Goal: Information Seeking & Learning: Learn about a topic

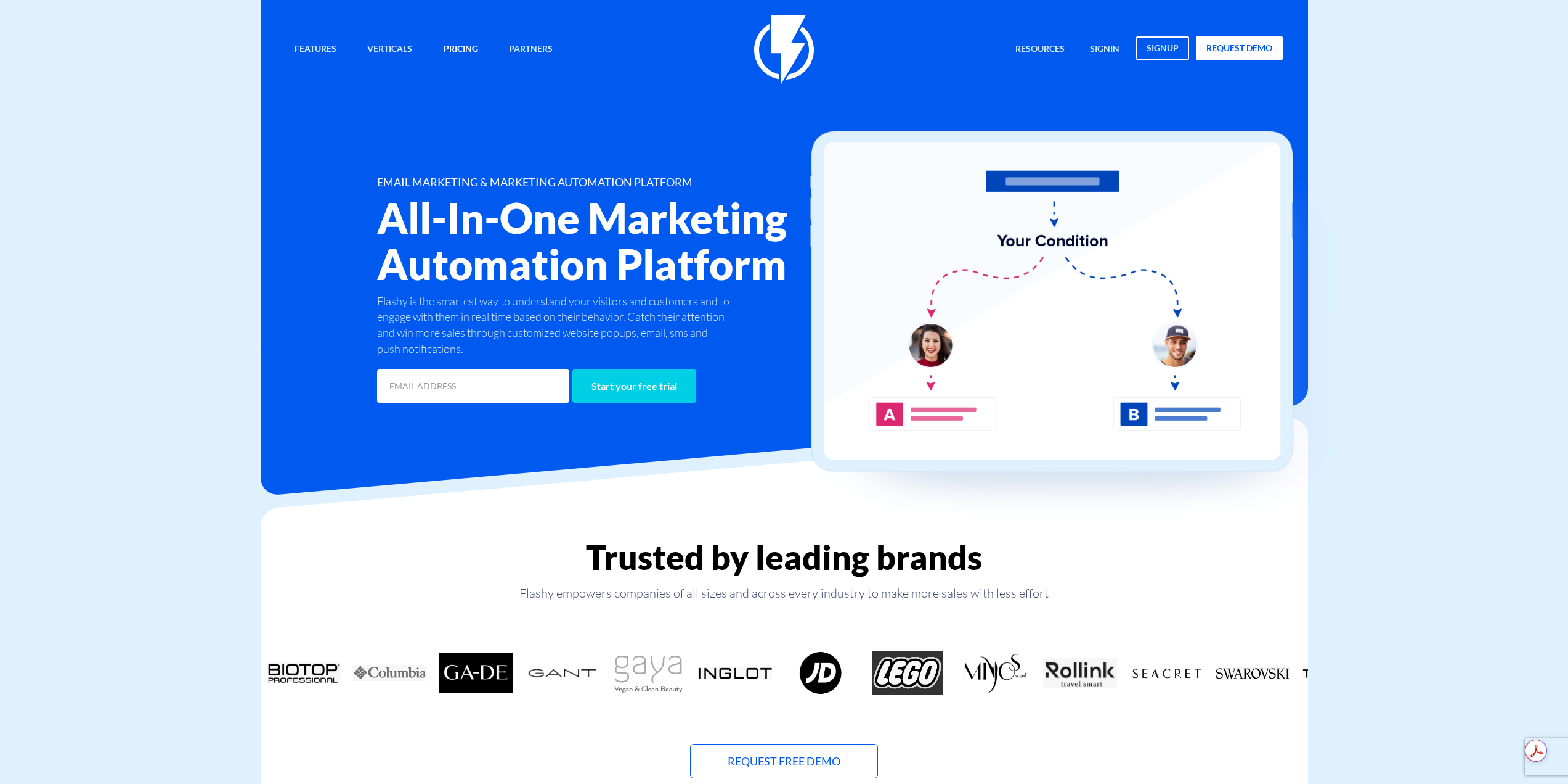
click at [458, 43] on link "Pricing" at bounding box center [461, 50] width 53 height 27
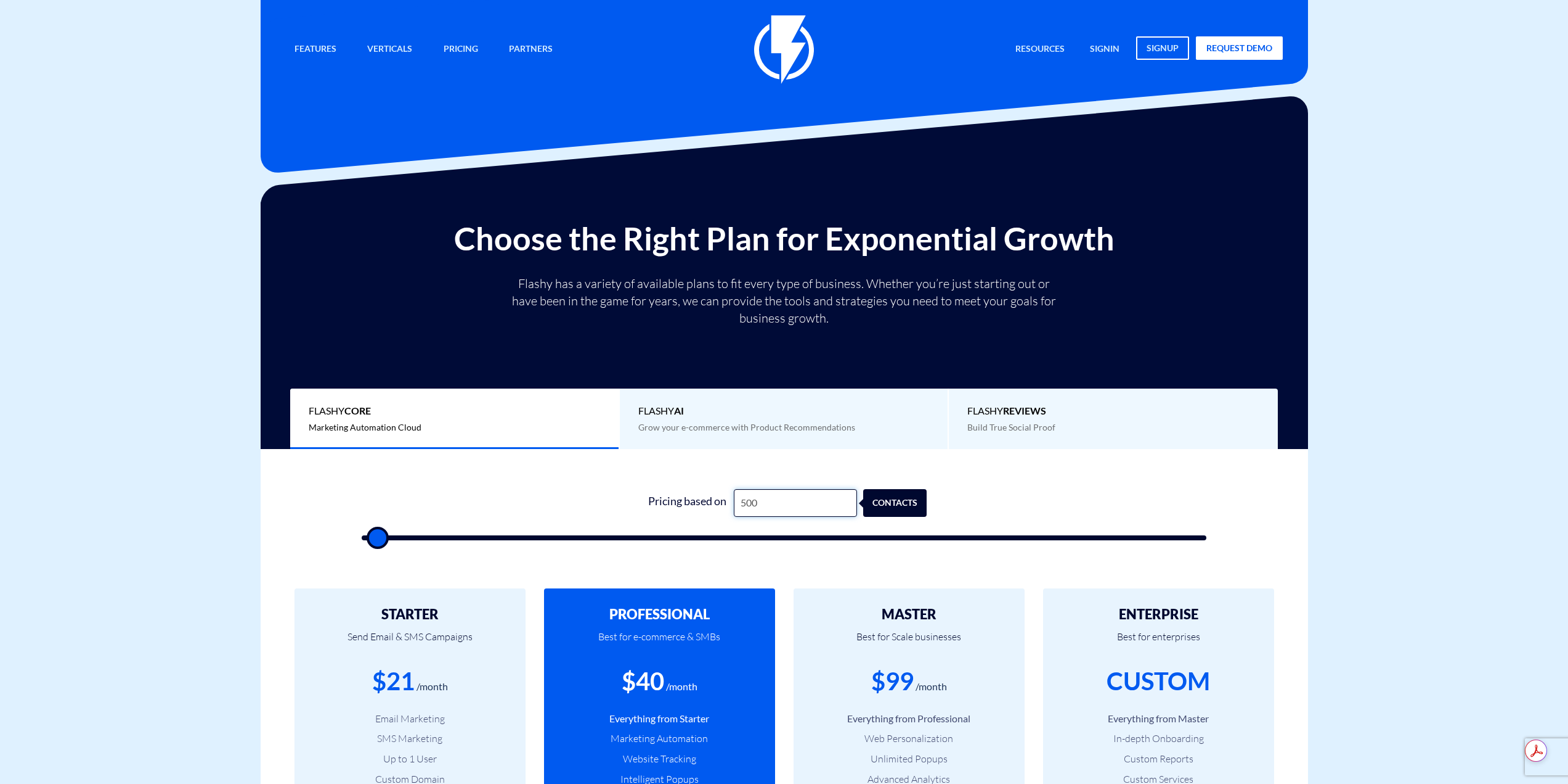
click at [809, 495] on input "500" at bounding box center [795, 502] width 123 height 28
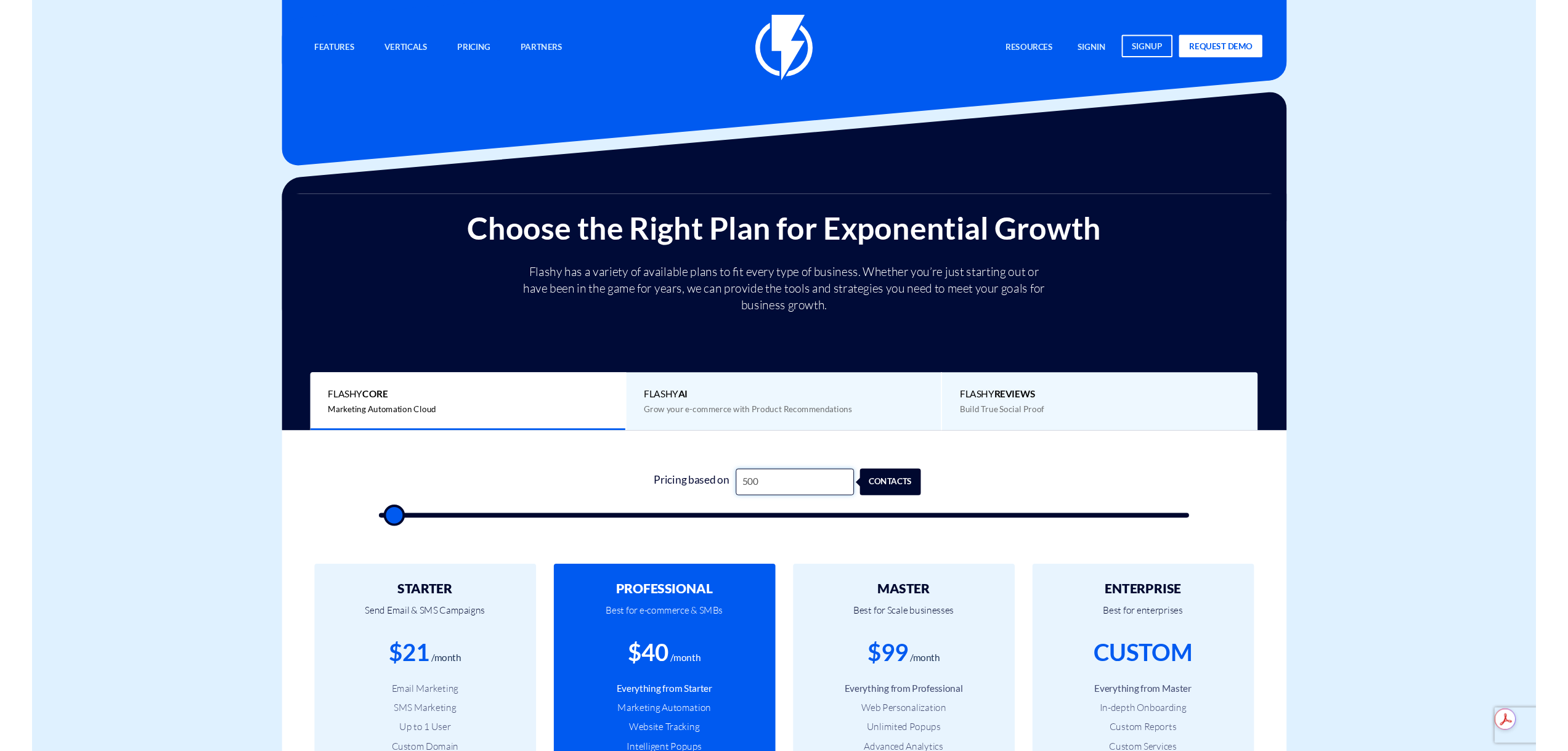
scroll to position [62, 0]
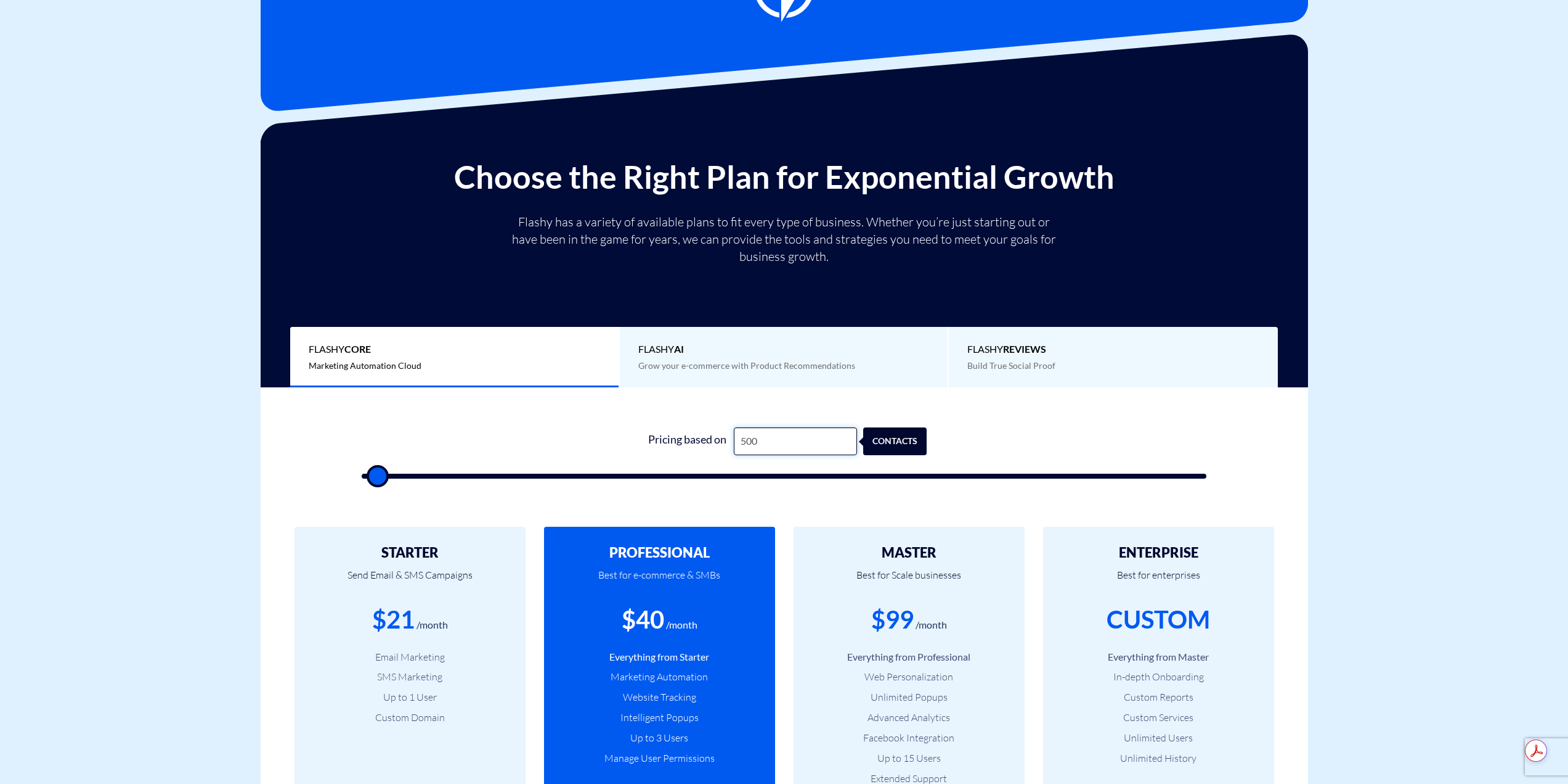
click at [799, 439] on input "500" at bounding box center [795, 440] width 123 height 28
click at [803, 425] on div "1 Pricing based on 500 contacts" at bounding box center [784, 449] width 870 height 105
click at [803, 432] on input "500" at bounding box center [795, 440] width 123 height 28
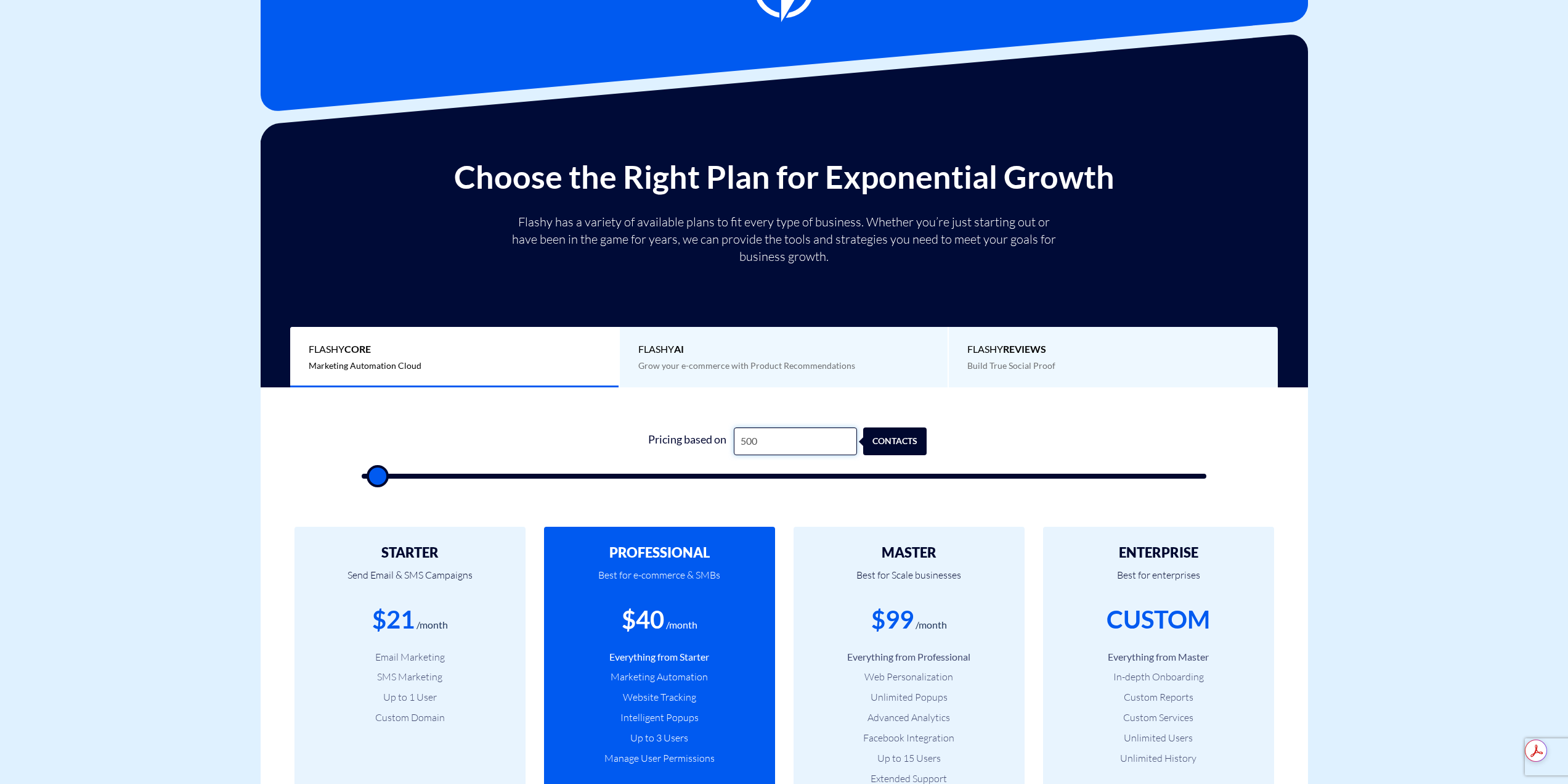
click at [803, 432] on input "500" at bounding box center [795, 440] width 123 height 28
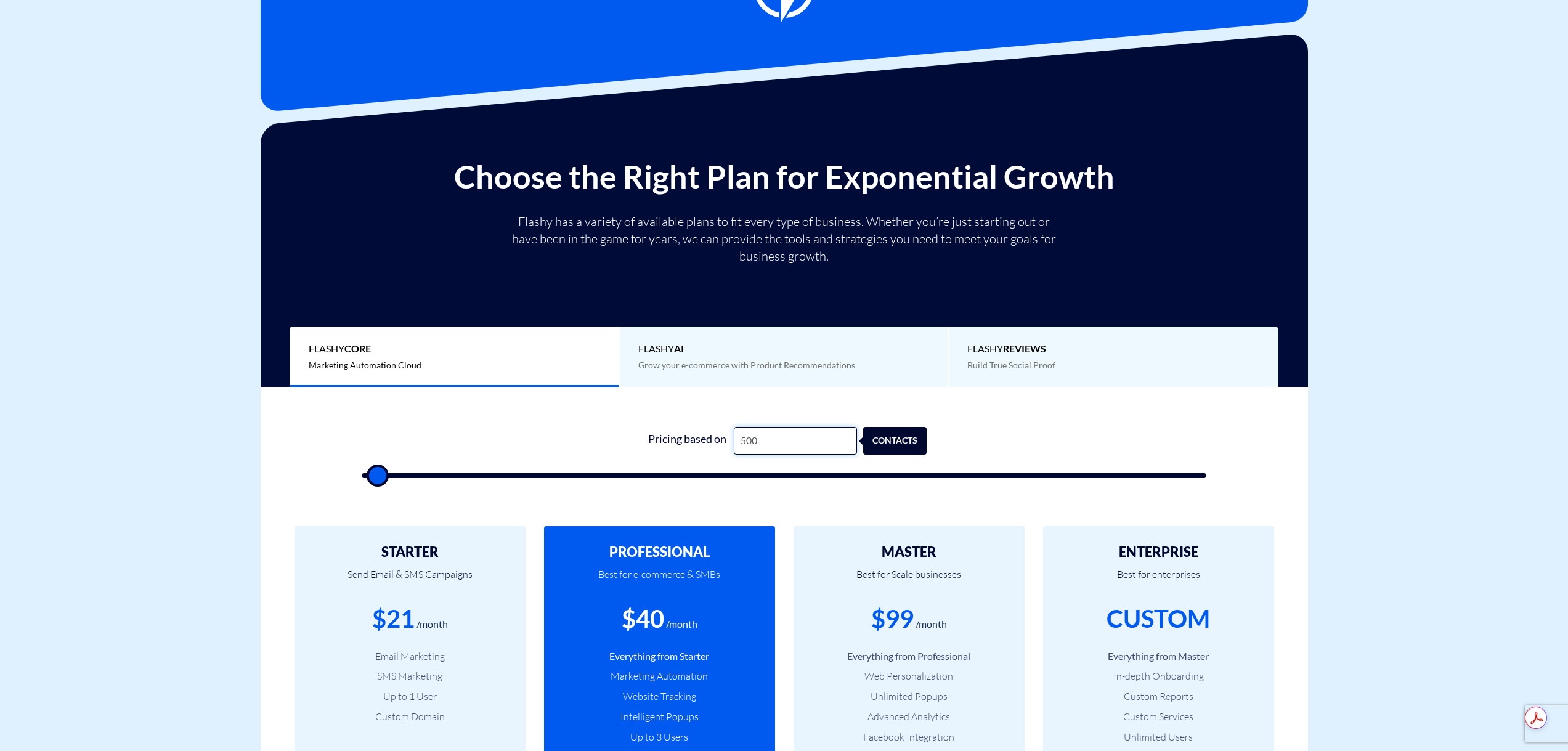
click at [769, 437] on input "500" at bounding box center [795, 440] width 123 height 28
type input "1"
type input "500"
type input "10"
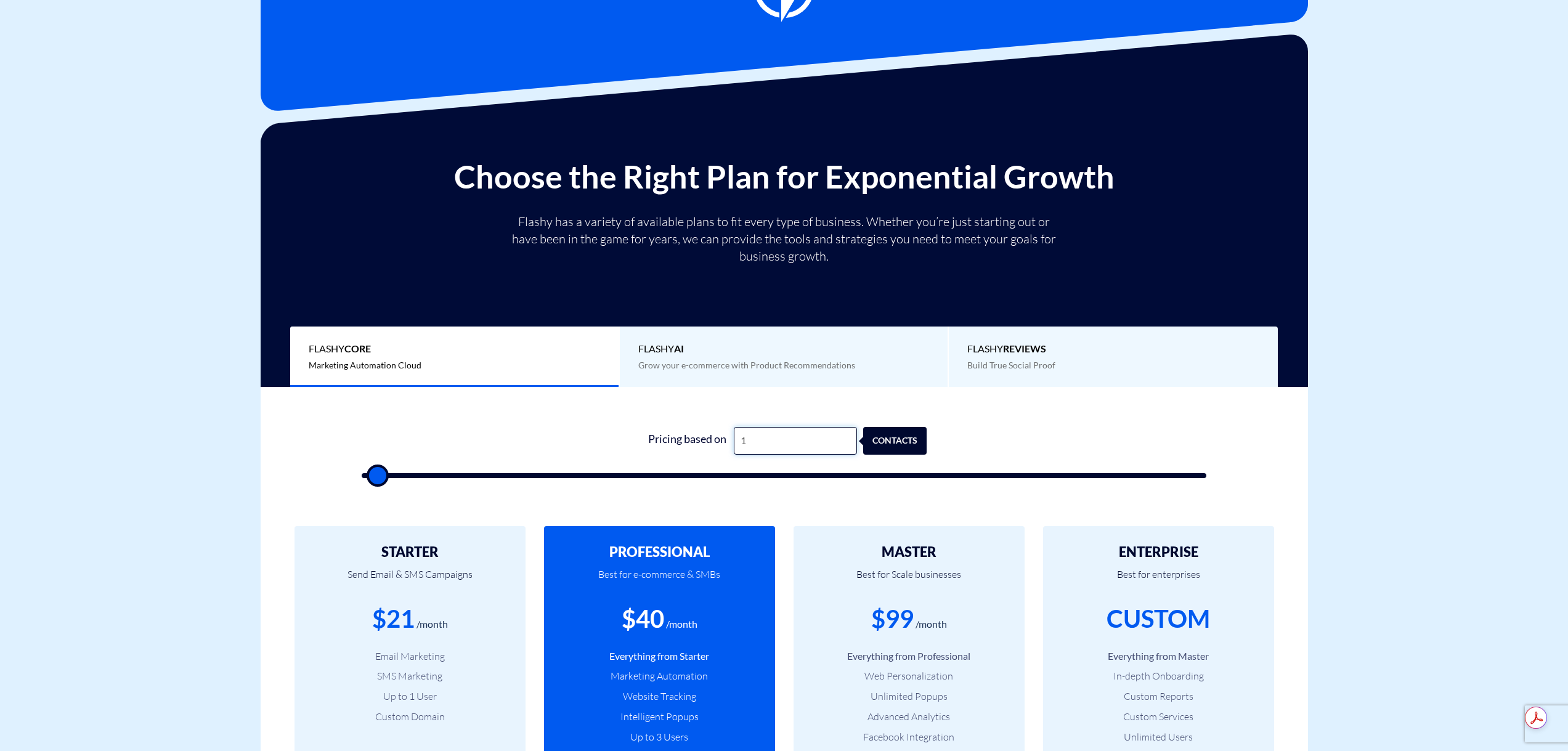
type input "500"
type input "100"
type input "500"
type input "1,000"
type input "1000"
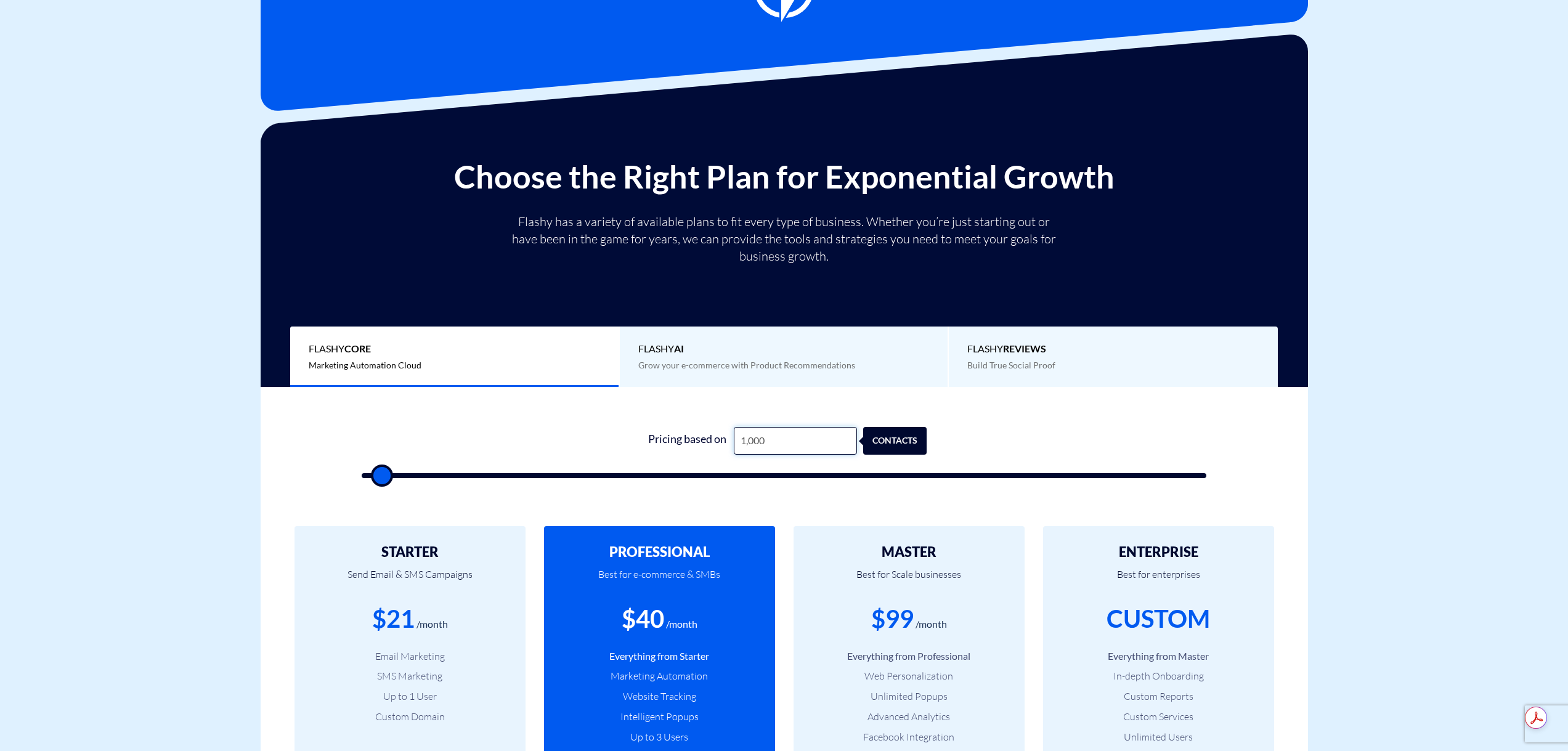
type input "10,000"
type input "10000"
type input "100,000"
type input "100000"
type input "100,000"
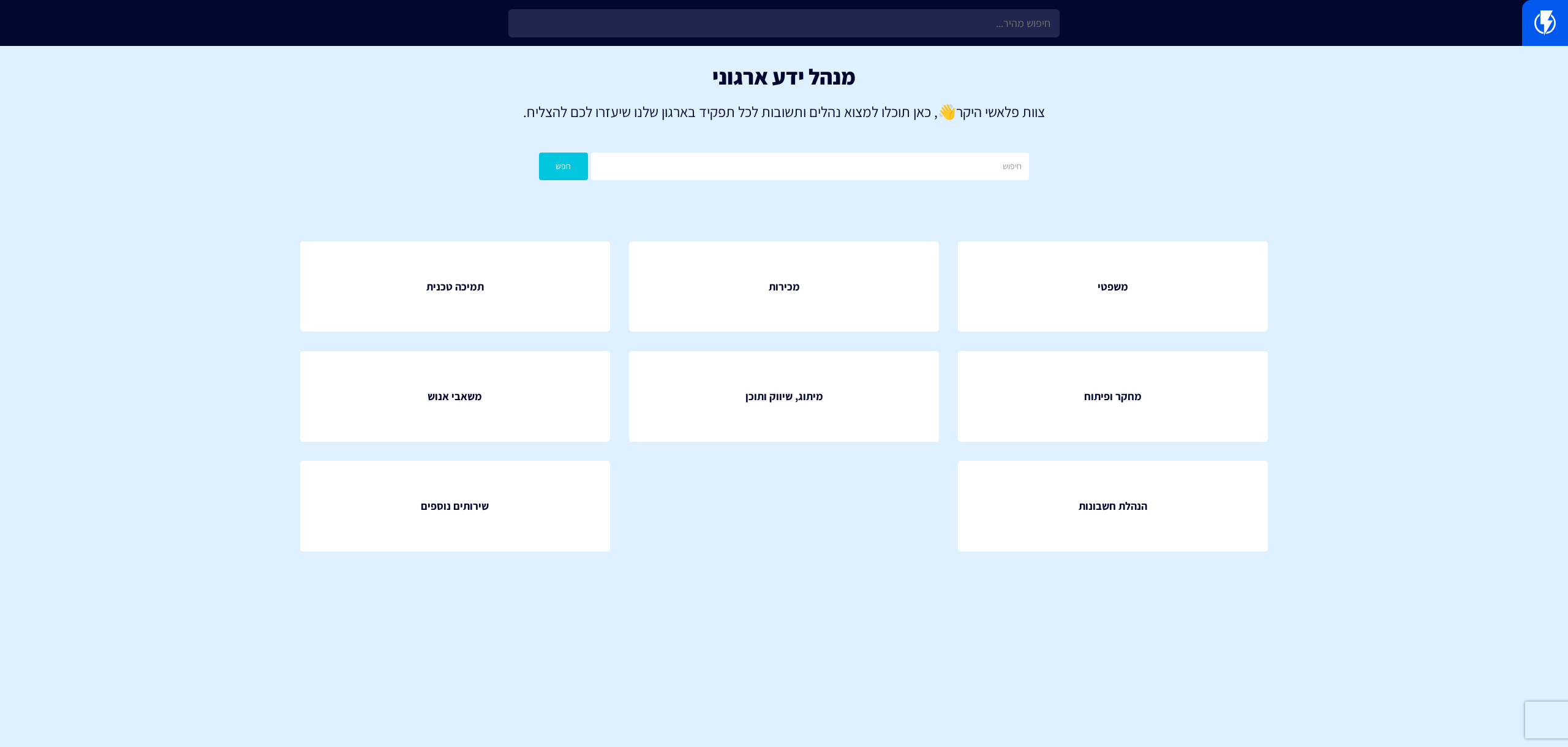
type input "כ"
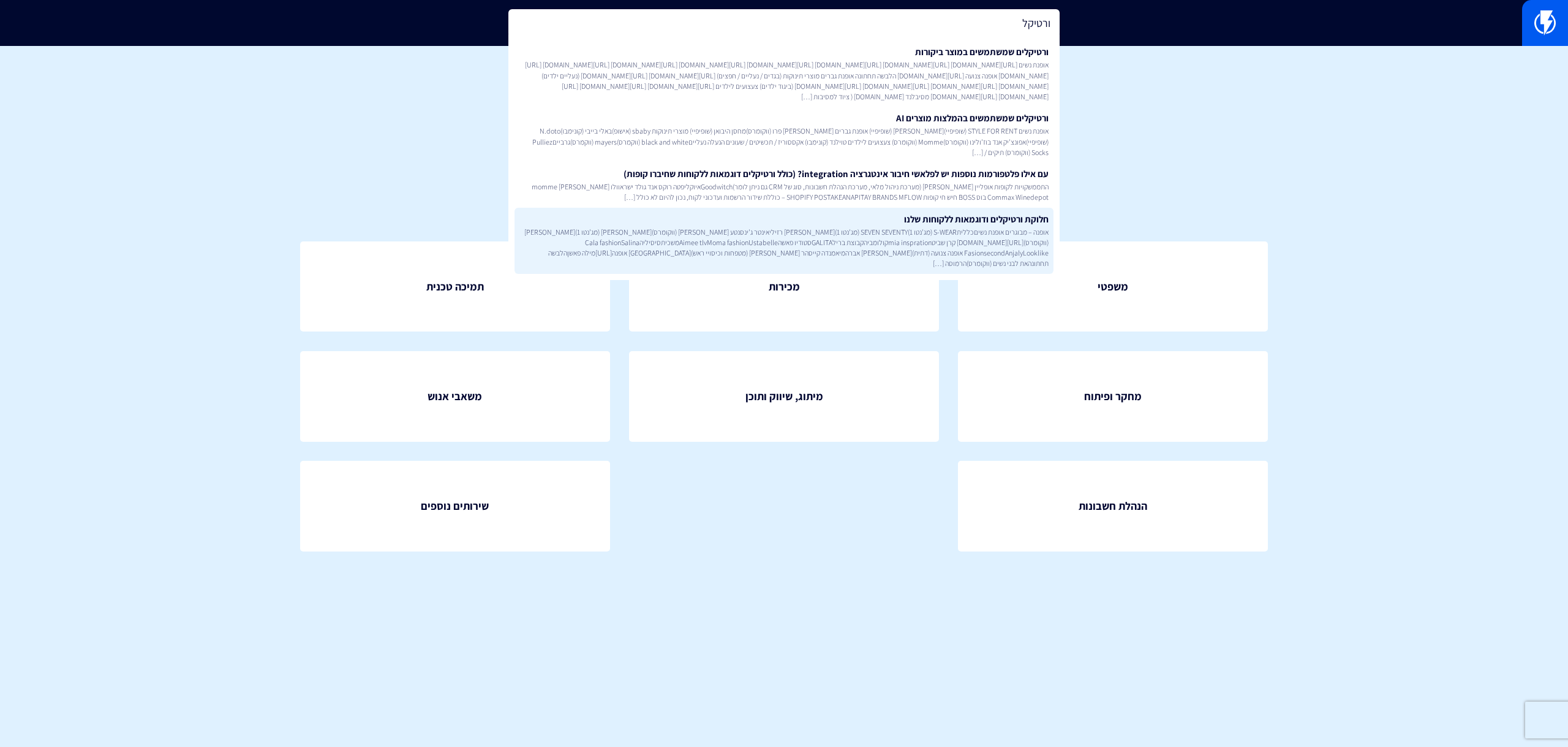
type input "ורטיקל"
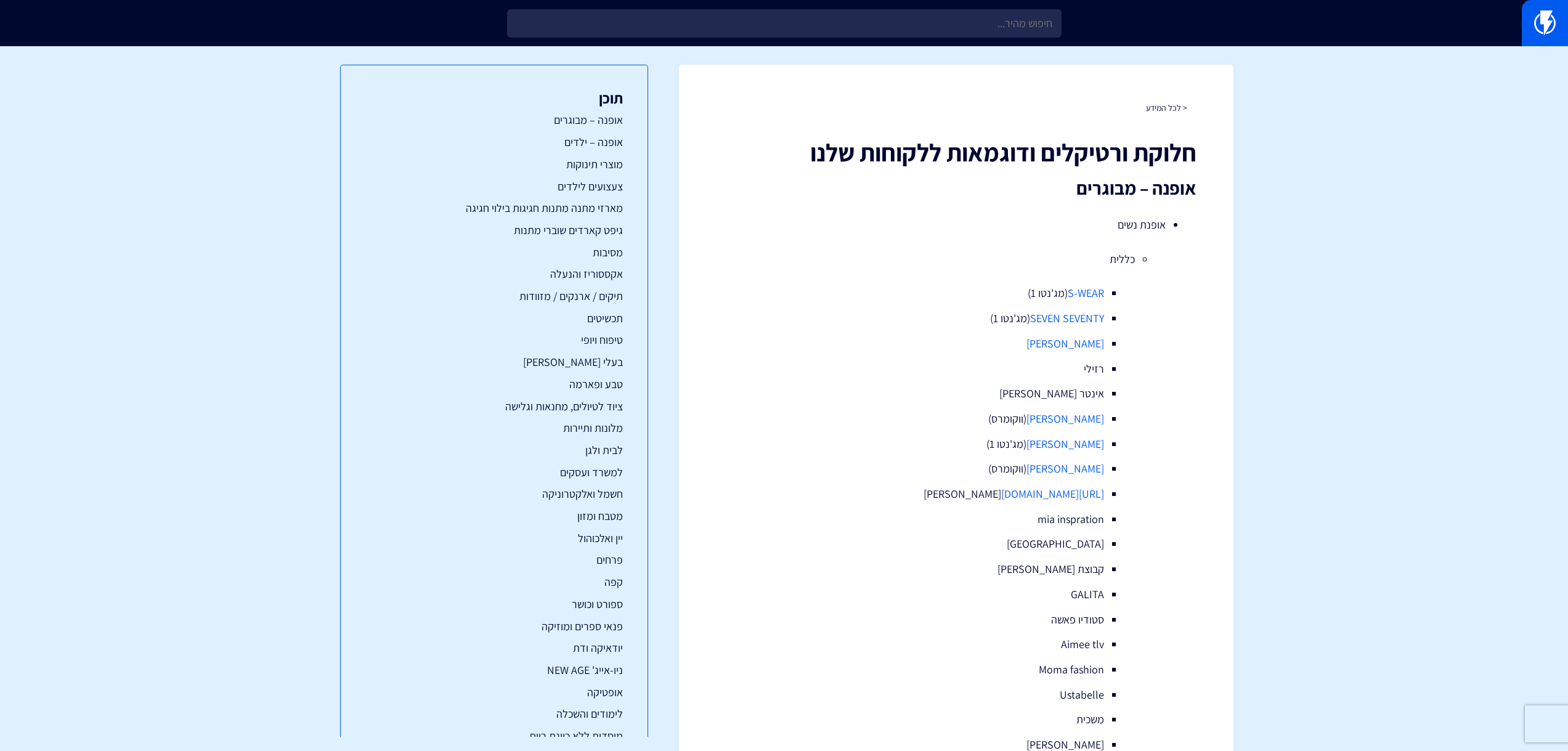
scroll to position [2689, 0]
